Goal: Information Seeking & Learning: Check status

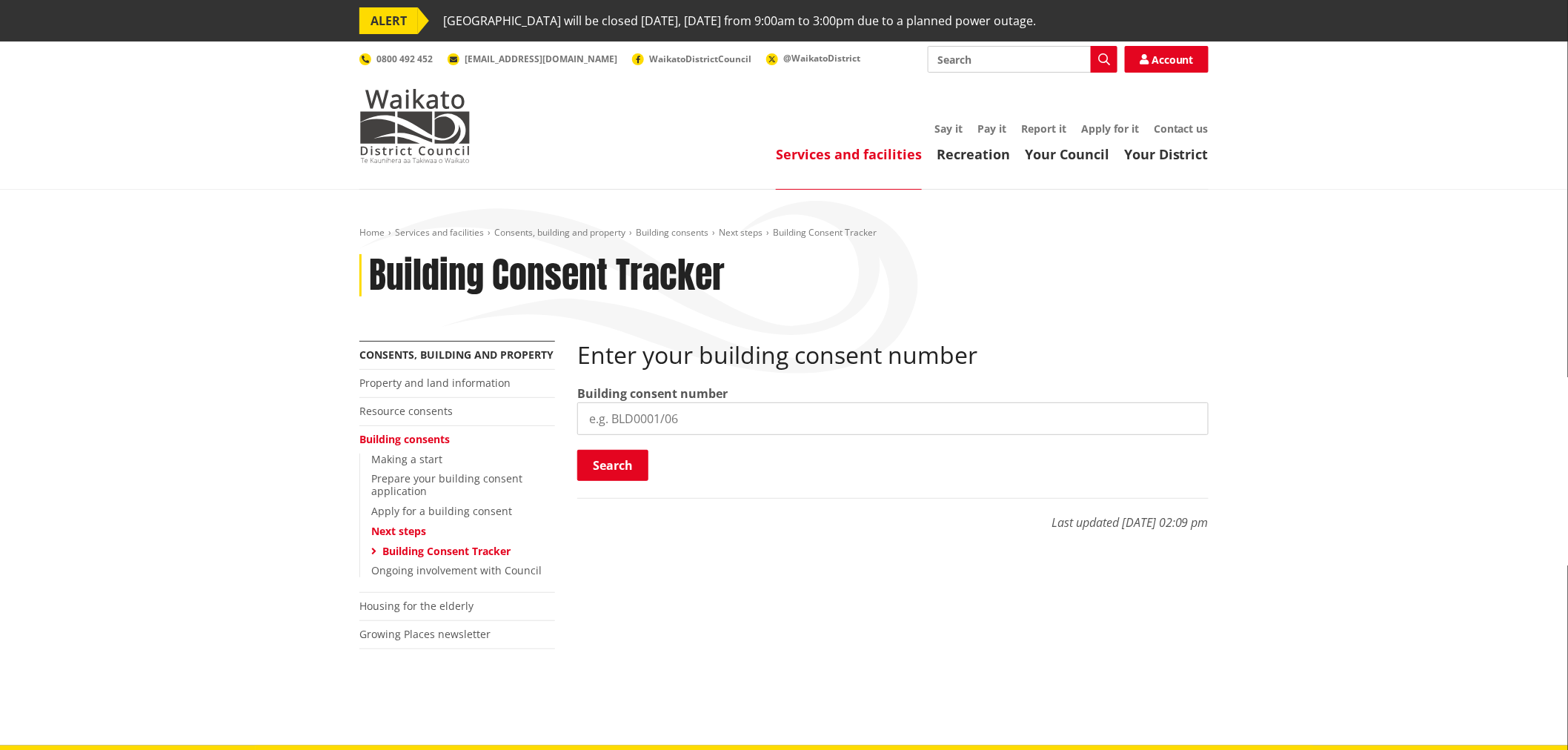
click at [642, 432] on input "search" at bounding box center [893, 418] width 631 height 33
paste input "BLD0206/26"
type input "BLD0206/26"
click at [638, 465] on button "Search" at bounding box center [613, 465] width 71 height 31
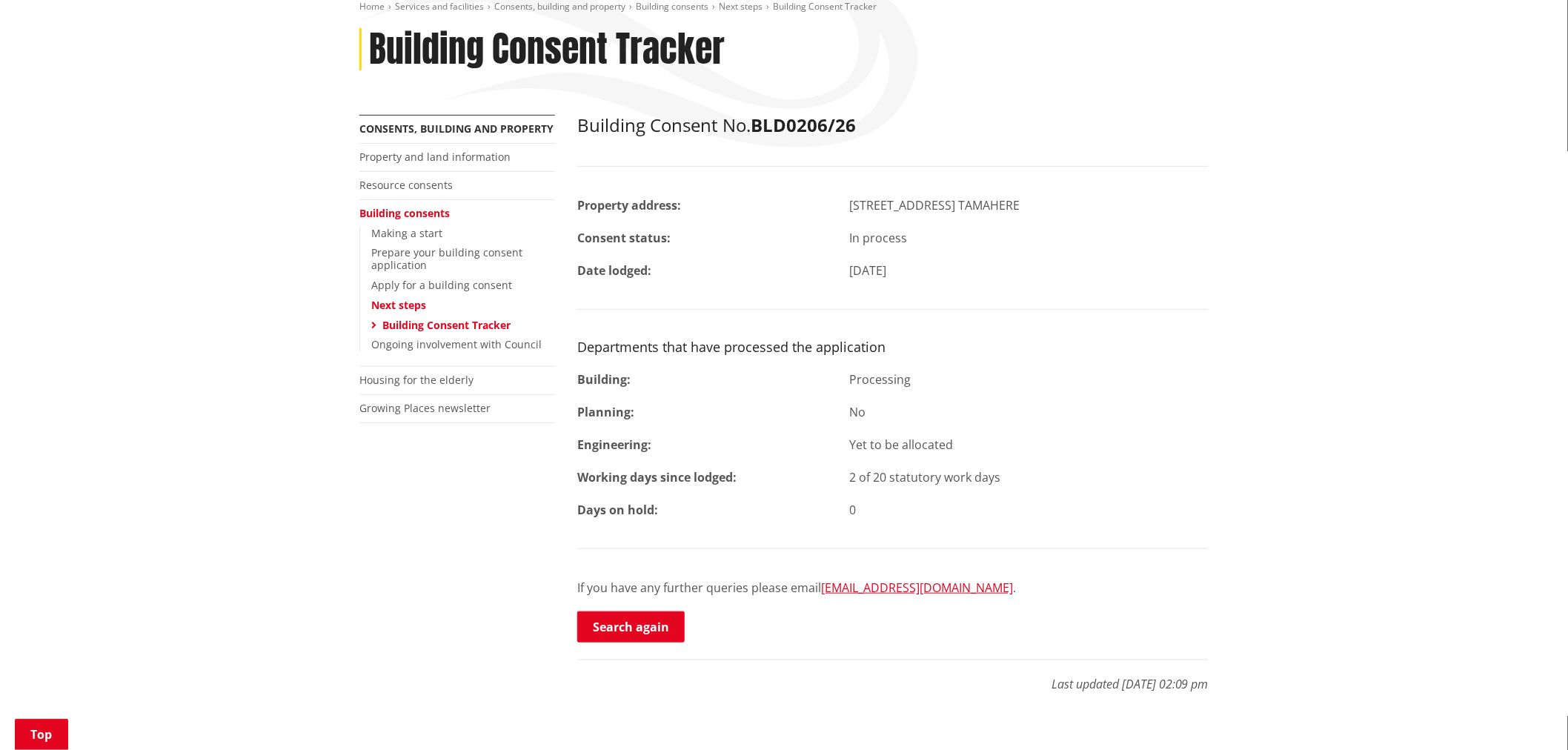
scroll to position [412, 0]
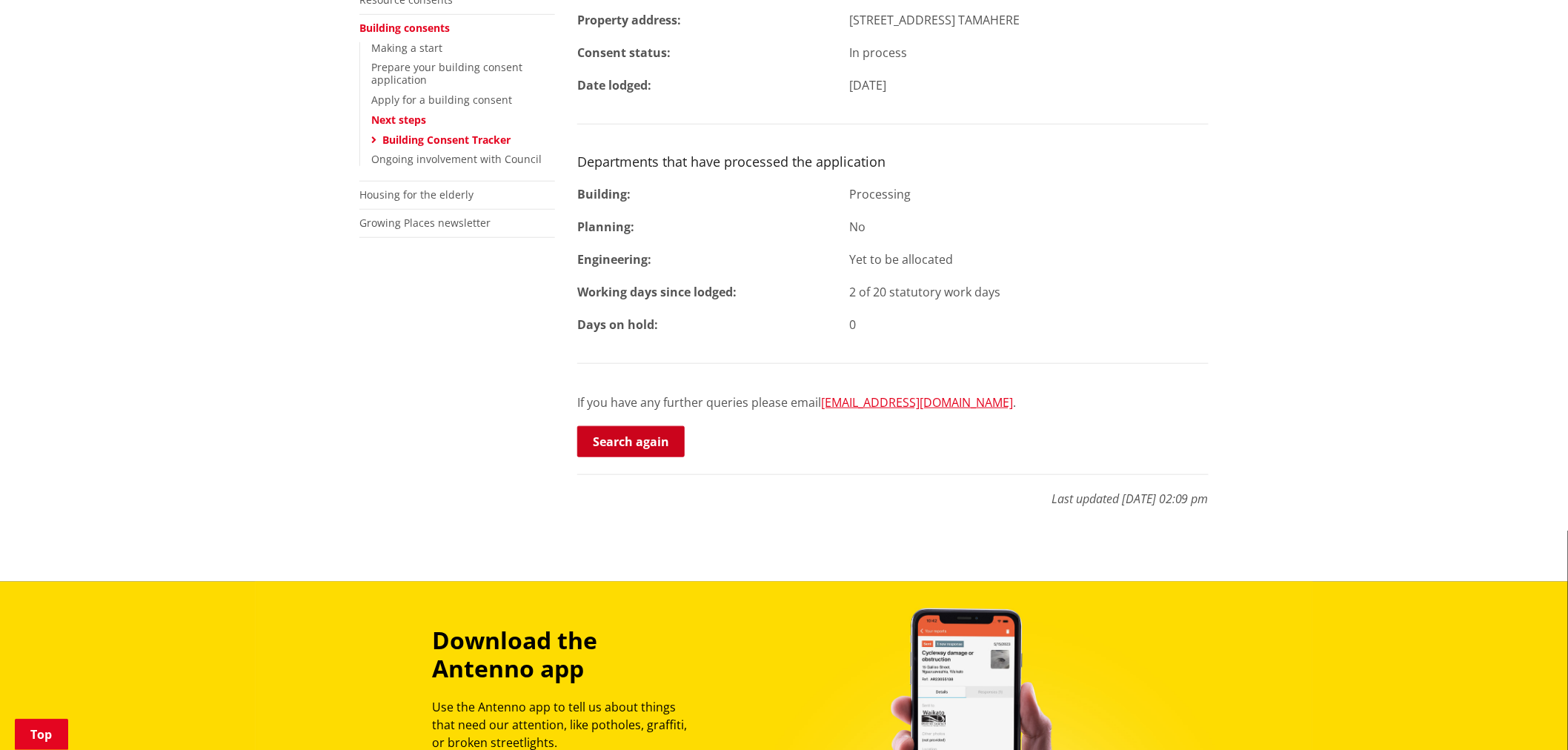
click at [657, 458] on p "Search again" at bounding box center [893, 442] width 631 height 34
click at [669, 439] on link "Search again" at bounding box center [631, 441] width 108 height 31
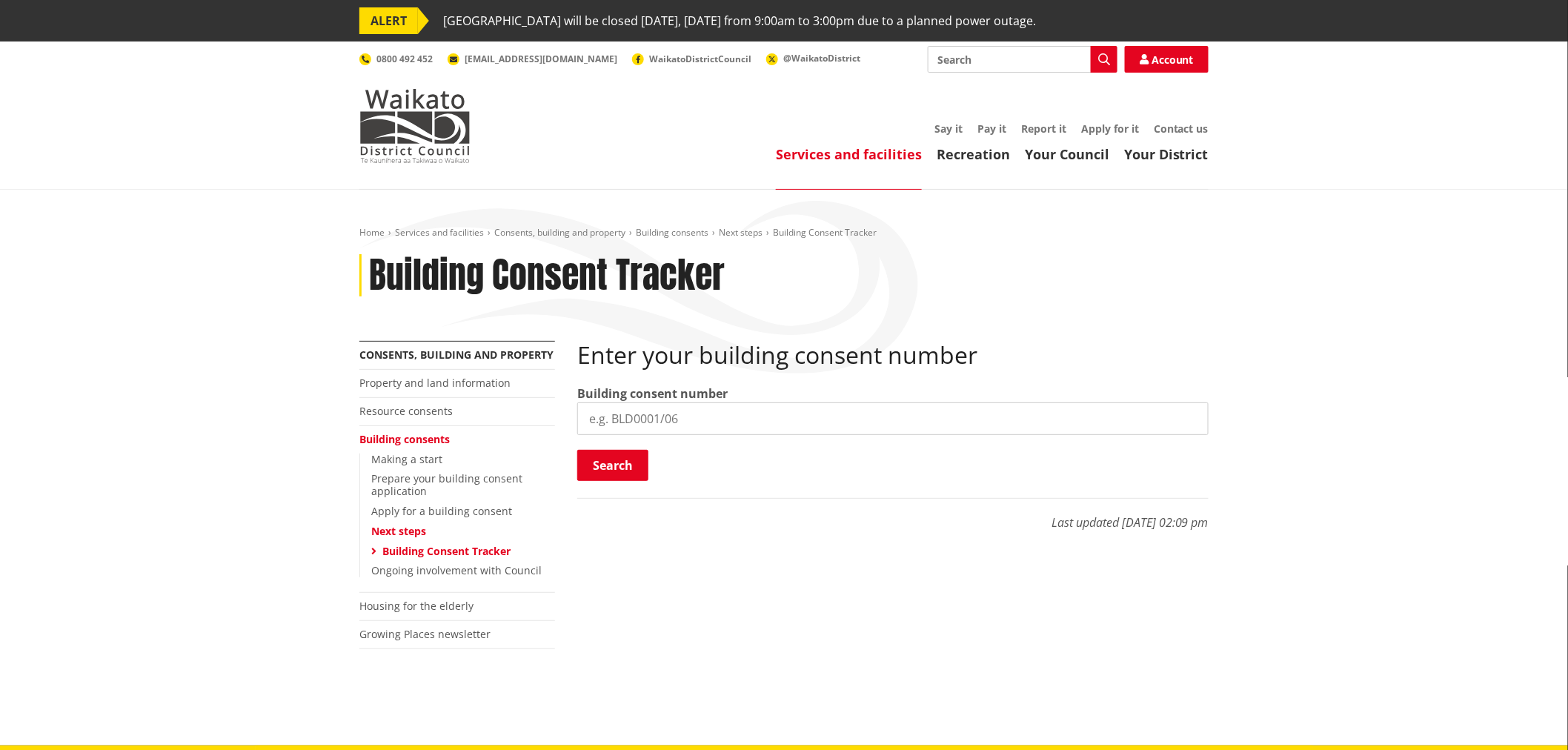
click at [628, 424] on input "search" at bounding box center [893, 418] width 631 height 33
paste input "BLD0172/26"
type input "BLD0172/26"
click at [627, 463] on button "Search" at bounding box center [613, 465] width 71 height 31
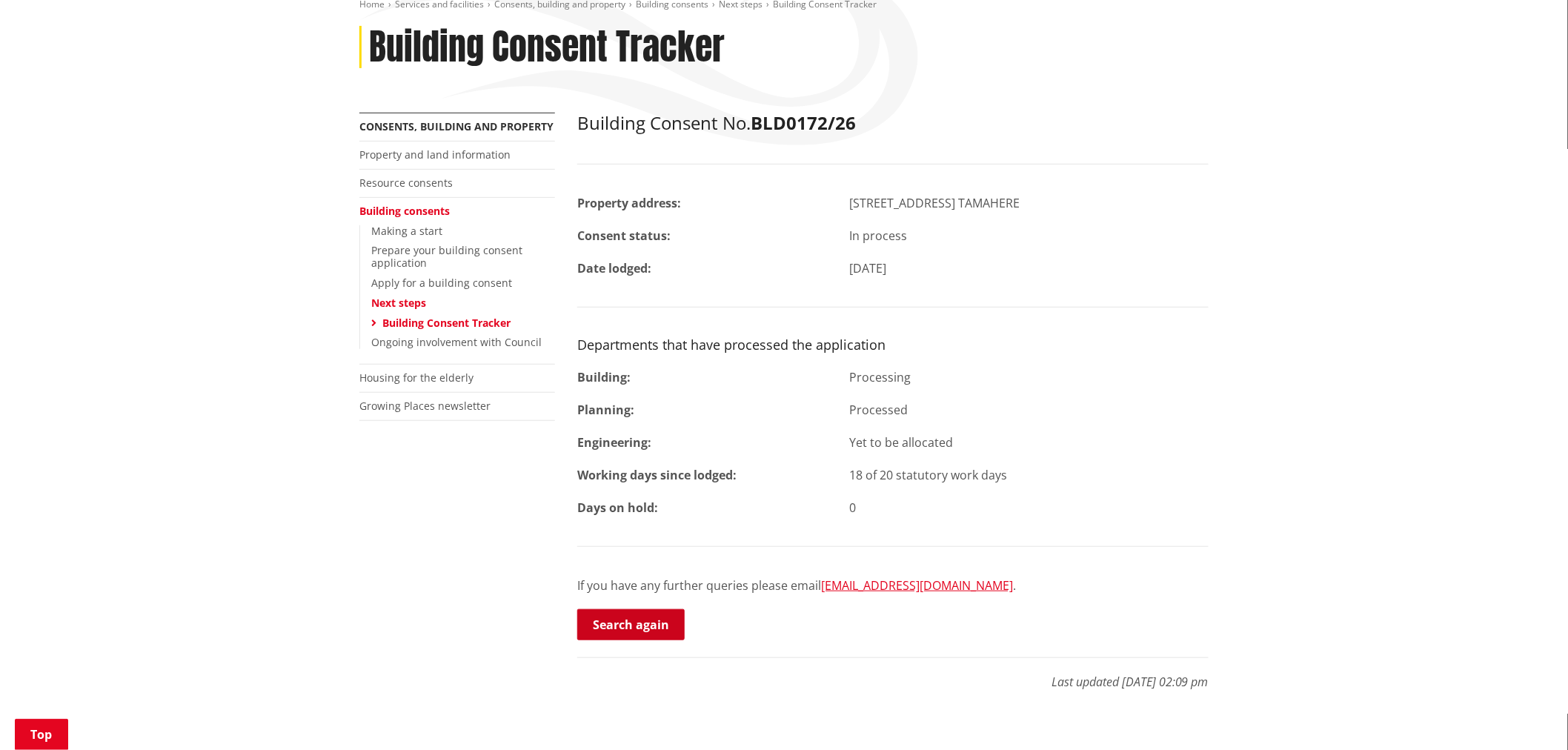
scroll to position [247, 0]
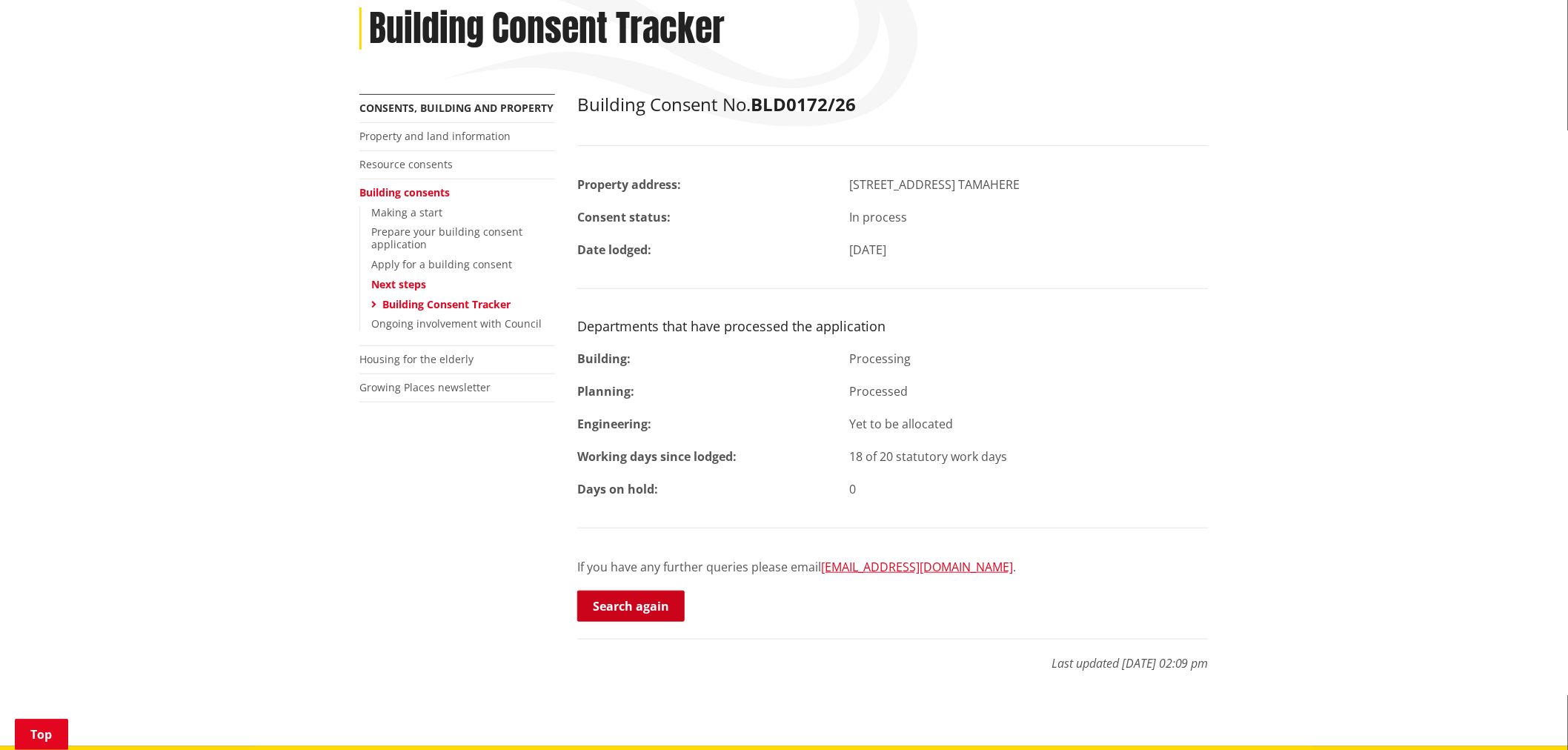
drag, startPoint x: 623, startPoint y: 600, endPoint x: 634, endPoint y: 598, distance: 11.2
click at [623, 600] on link "Search again" at bounding box center [631, 606] width 108 height 31
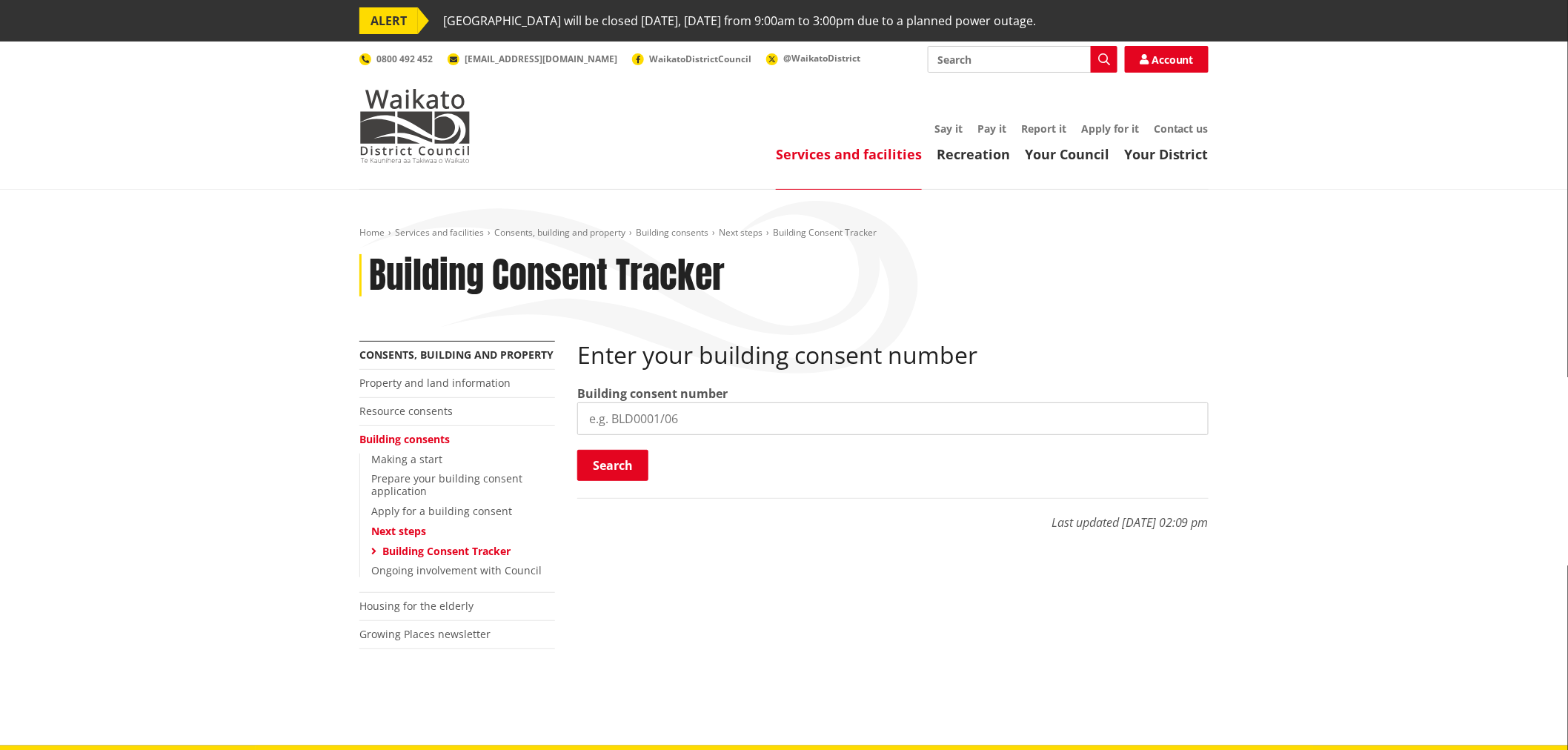
click at [650, 419] on input "search" at bounding box center [893, 418] width 631 height 33
paste input "BLD0260/26"
type input "BLD0260/26"
click at [611, 479] on button "Search" at bounding box center [613, 465] width 71 height 31
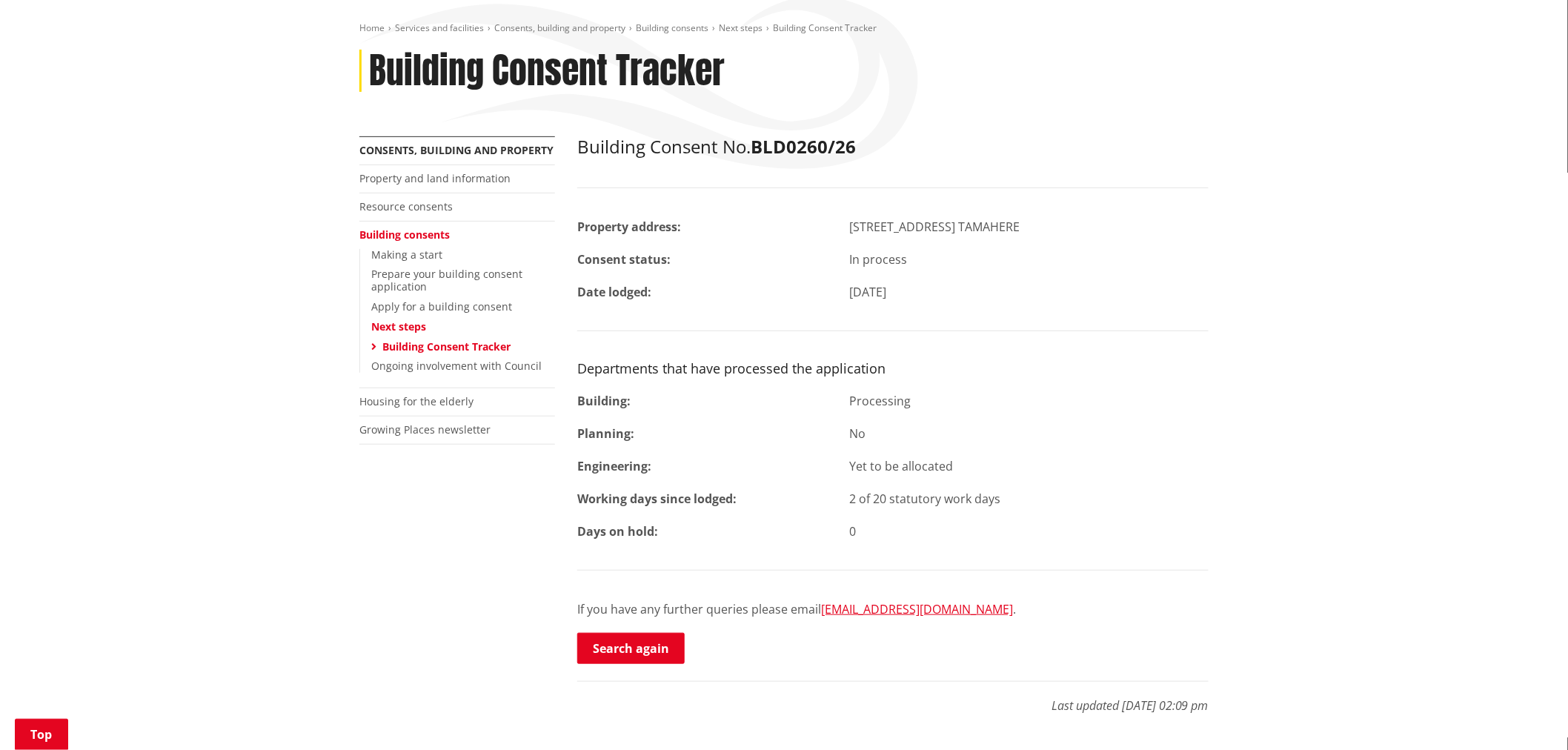
scroll to position [83, 0]
